Goal: Find specific page/section

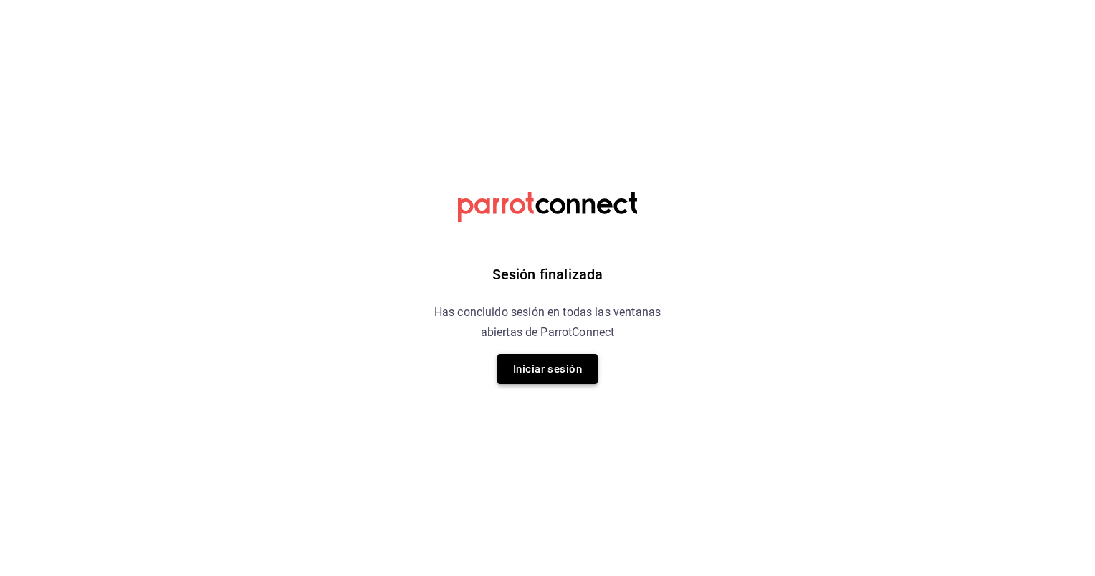
click at [530, 364] on button "Iniciar sesión" at bounding box center [547, 369] width 100 height 30
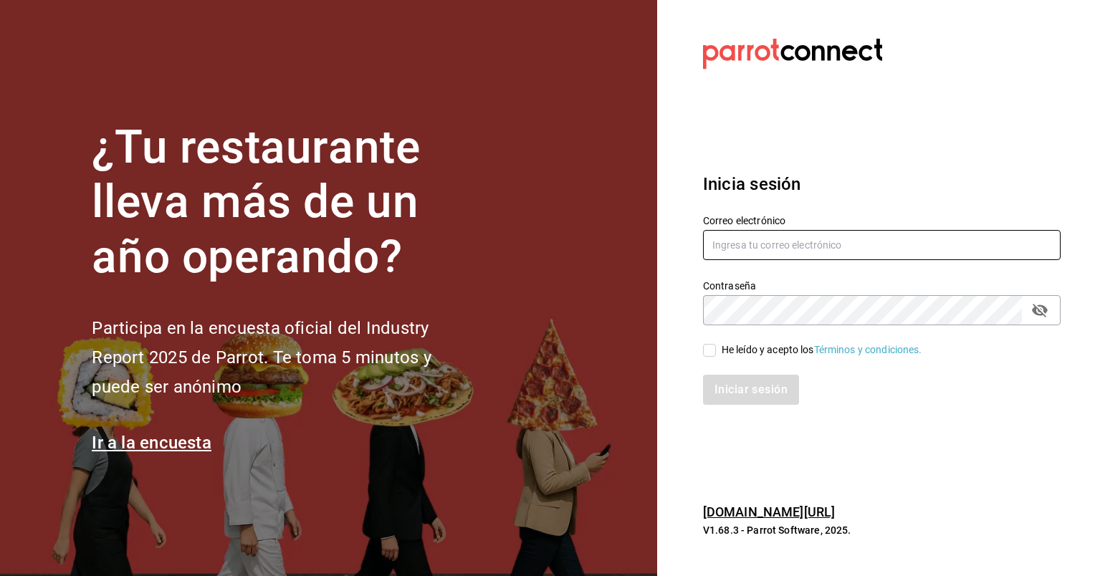
type input "[EMAIL_ADDRESS][DOMAIN_NAME]"
click at [708, 353] on input "He leído y acepto los Términos y condiciones." at bounding box center [709, 350] width 13 height 13
checkbox input "true"
click at [729, 386] on button "Iniciar sesión" at bounding box center [751, 390] width 97 height 30
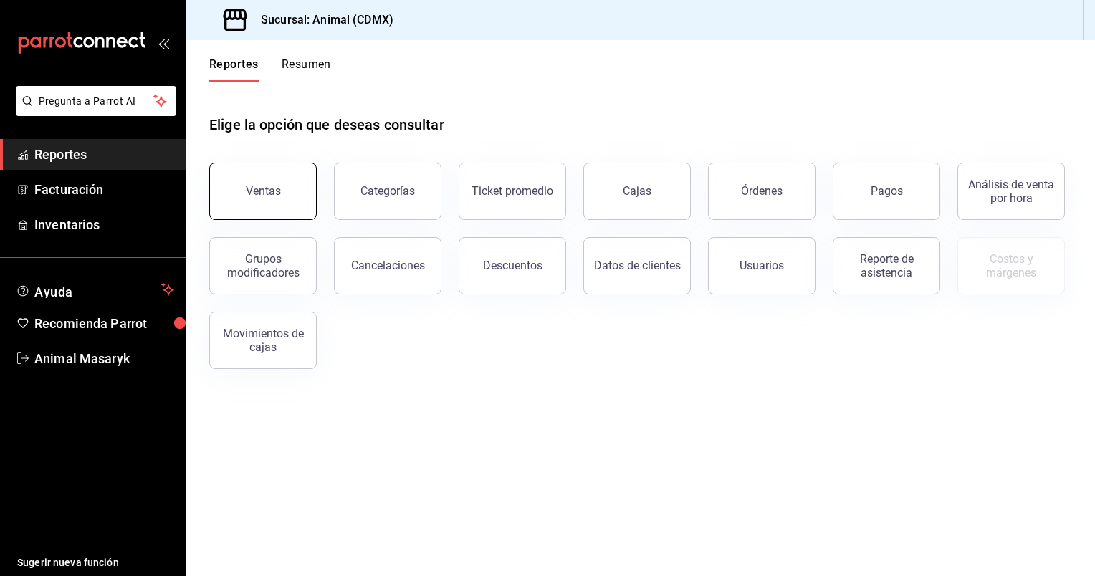
click at [249, 193] on div "Ventas" at bounding box center [263, 191] width 35 height 14
